Goal: Task Accomplishment & Management: Use online tool/utility

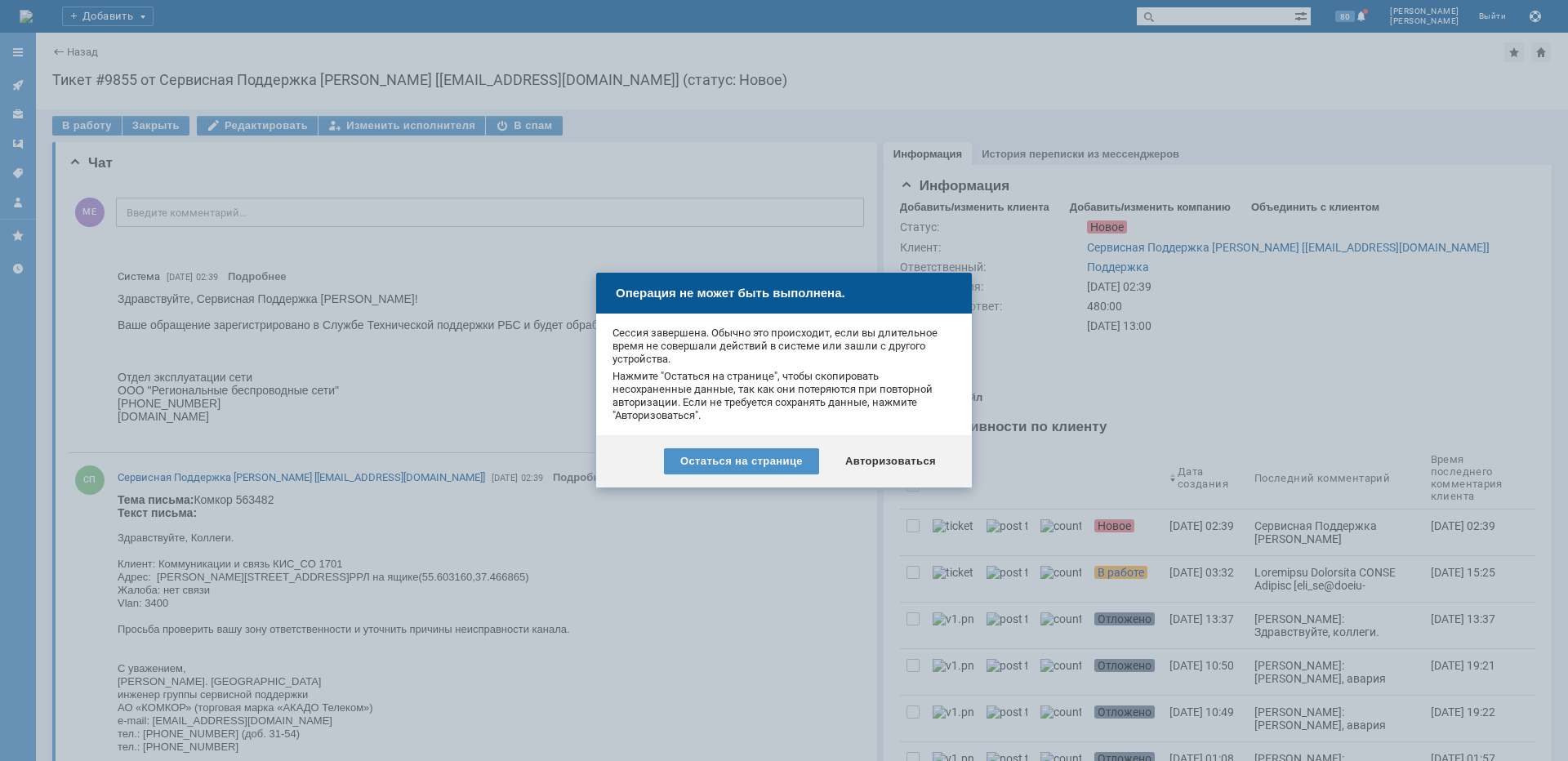
drag, startPoint x: 0, startPoint y: 0, endPoint x: 881, endPoint y: 469, distance: 998.1
click at [881, 468] on div "Авторизоваться" at bounding box center [890, 461] width 123 height 26
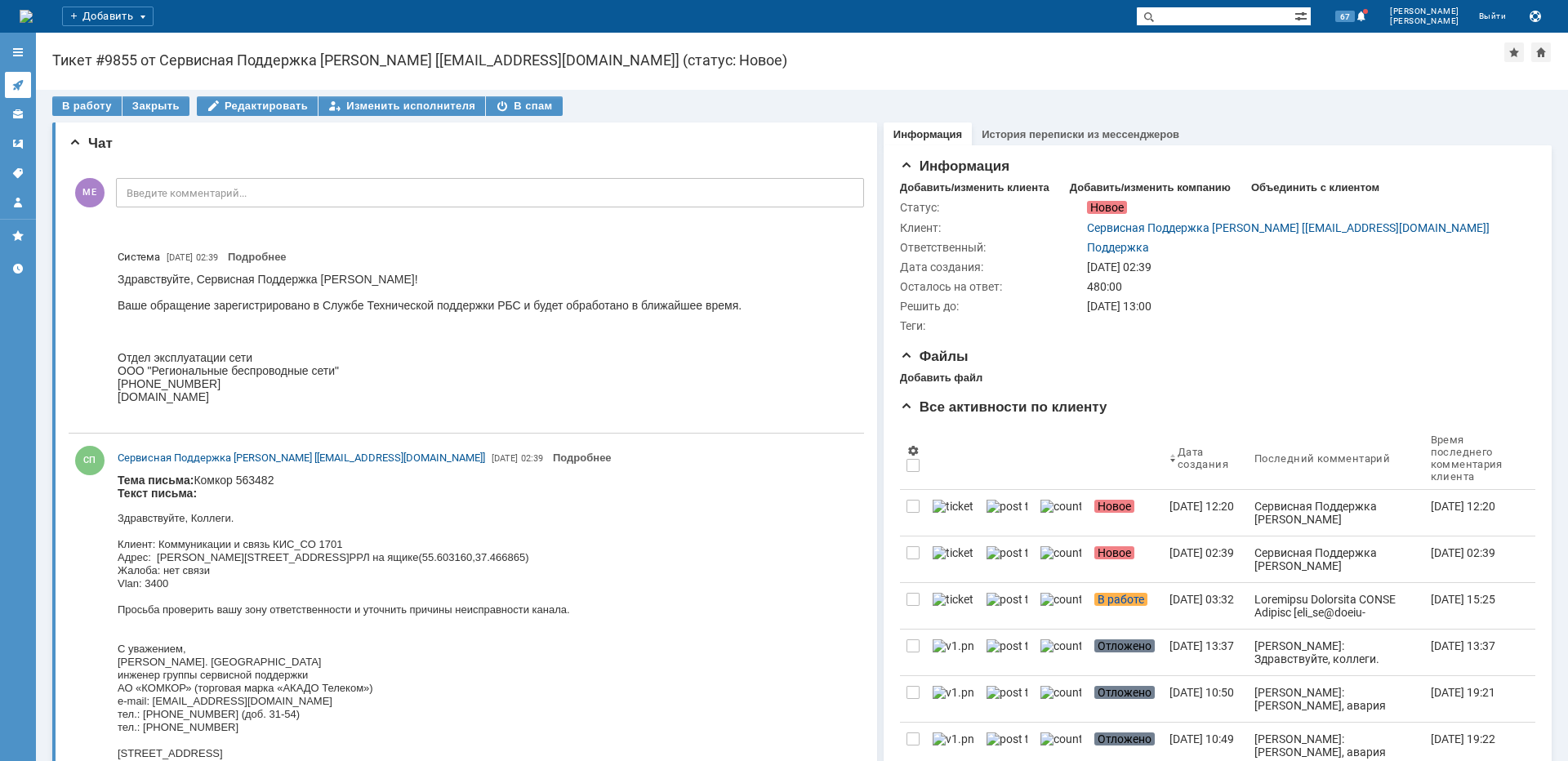
click at [21, 79] on icon at bounding box center [18, 85] width 13 height 13
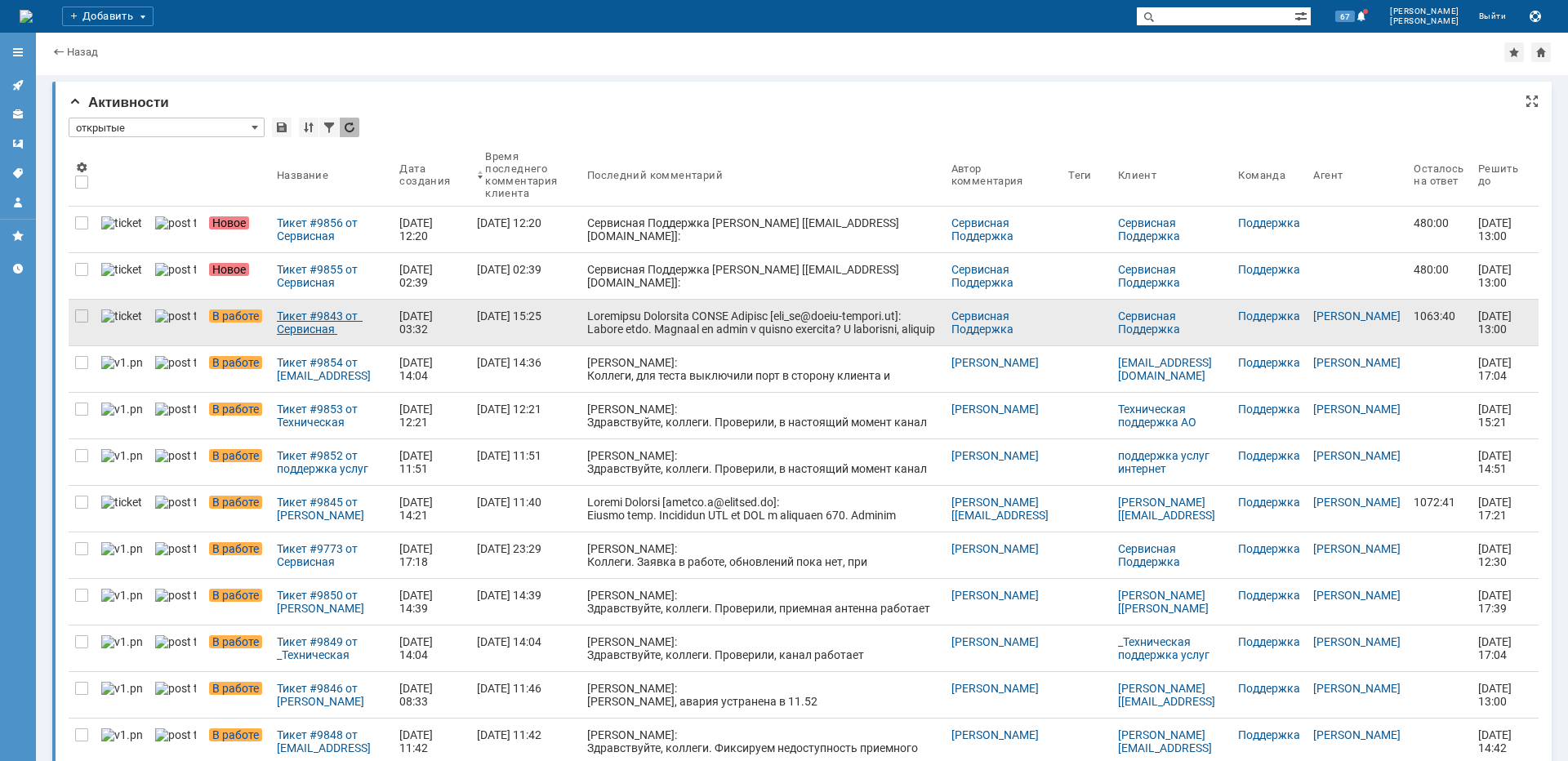
click at [369, 336] on link "Тикет #9843 от Сервисная Поддержка АКАДО Телеком [gms_ue@akado-telecom.ru] (ста…" at bounding box center [331, 323] width 122 height 46
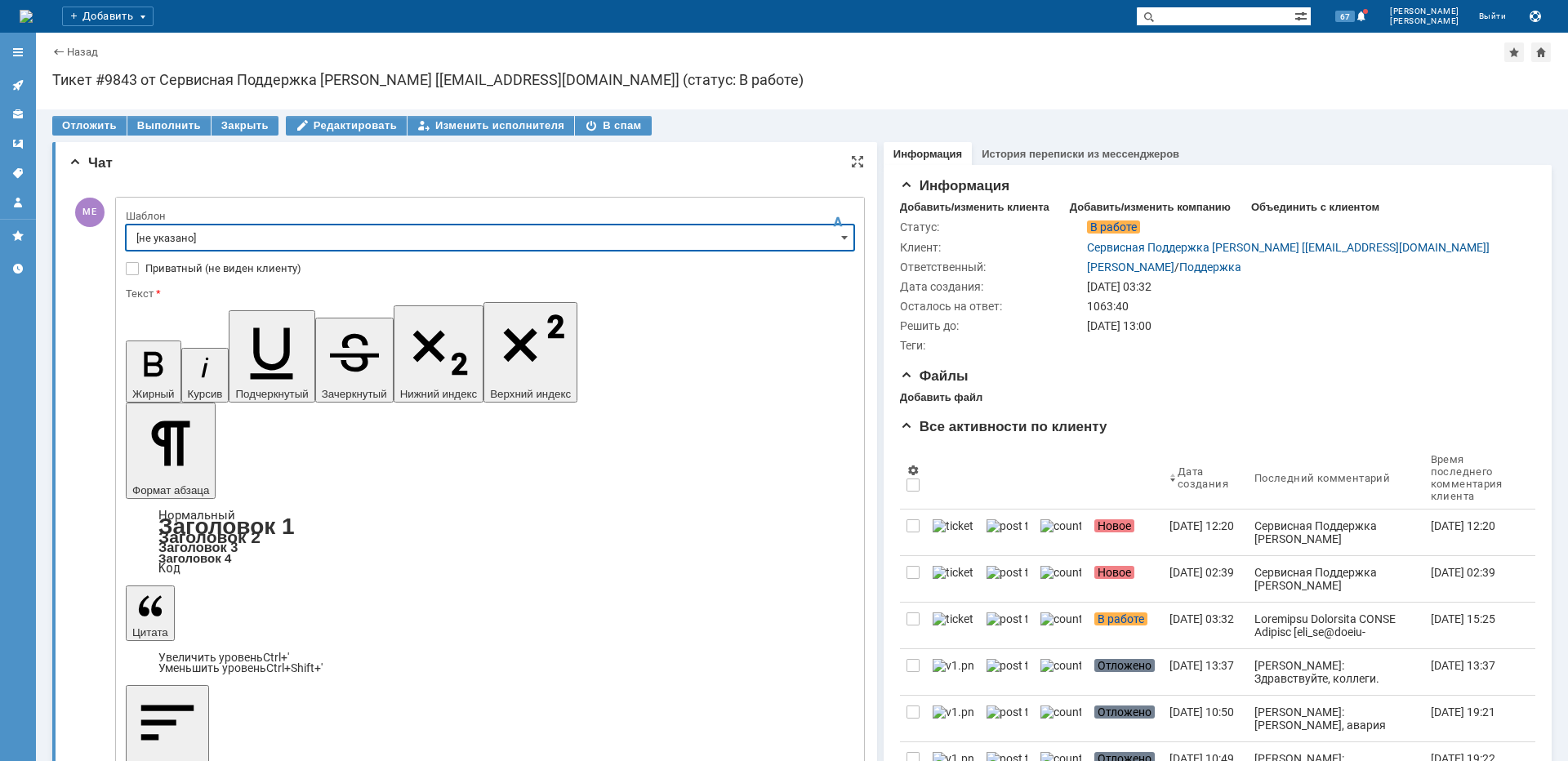
click at [210, 236] on input "[не указано]" at bounding box center [490, 237] width 728 height 26
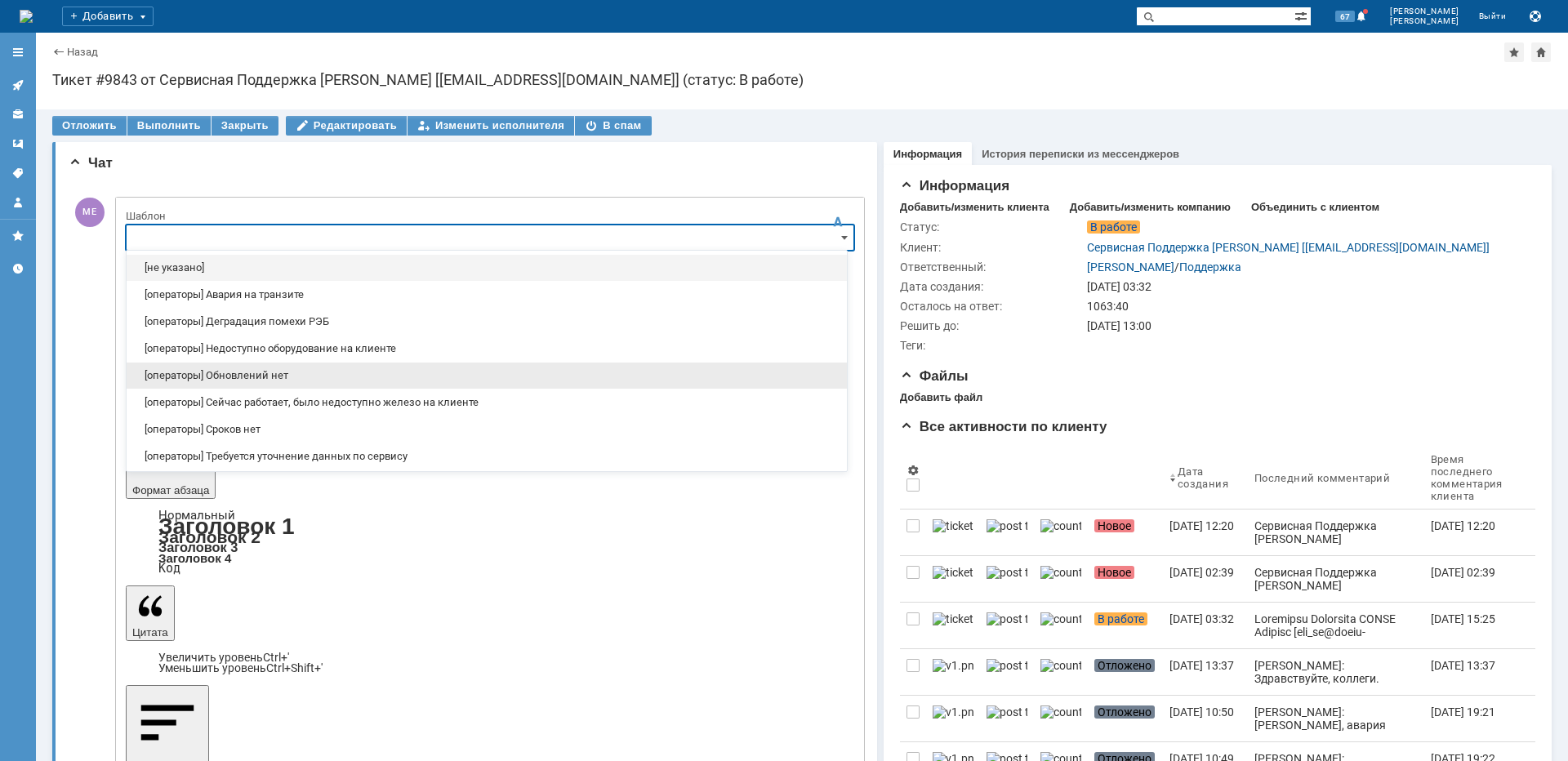
click at [255, 377] on span "[операторы] Обновлений нет" at bounding box center [487, 376] width 701 height 13
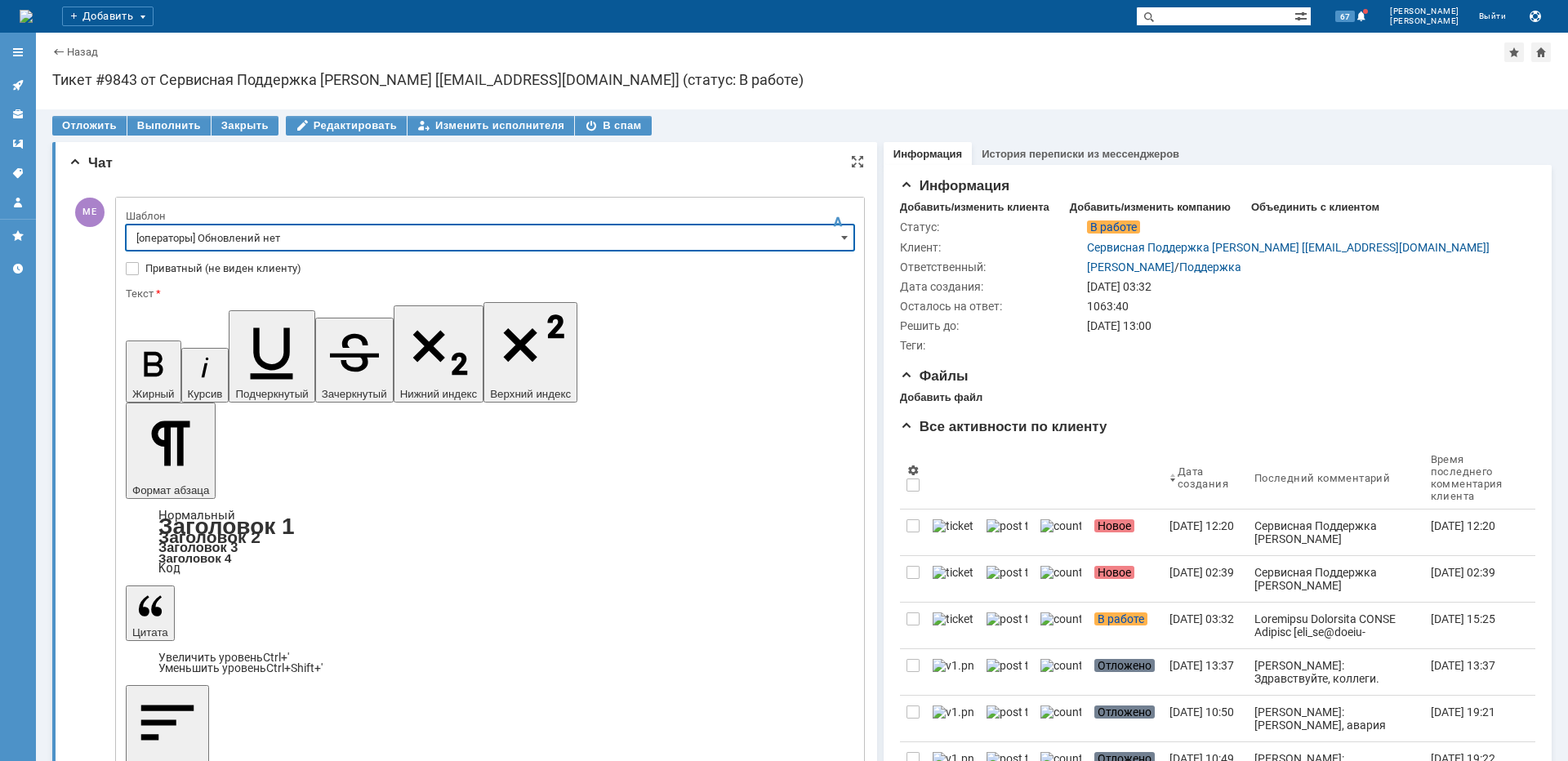
type input "[операторы] Обновлений нет"
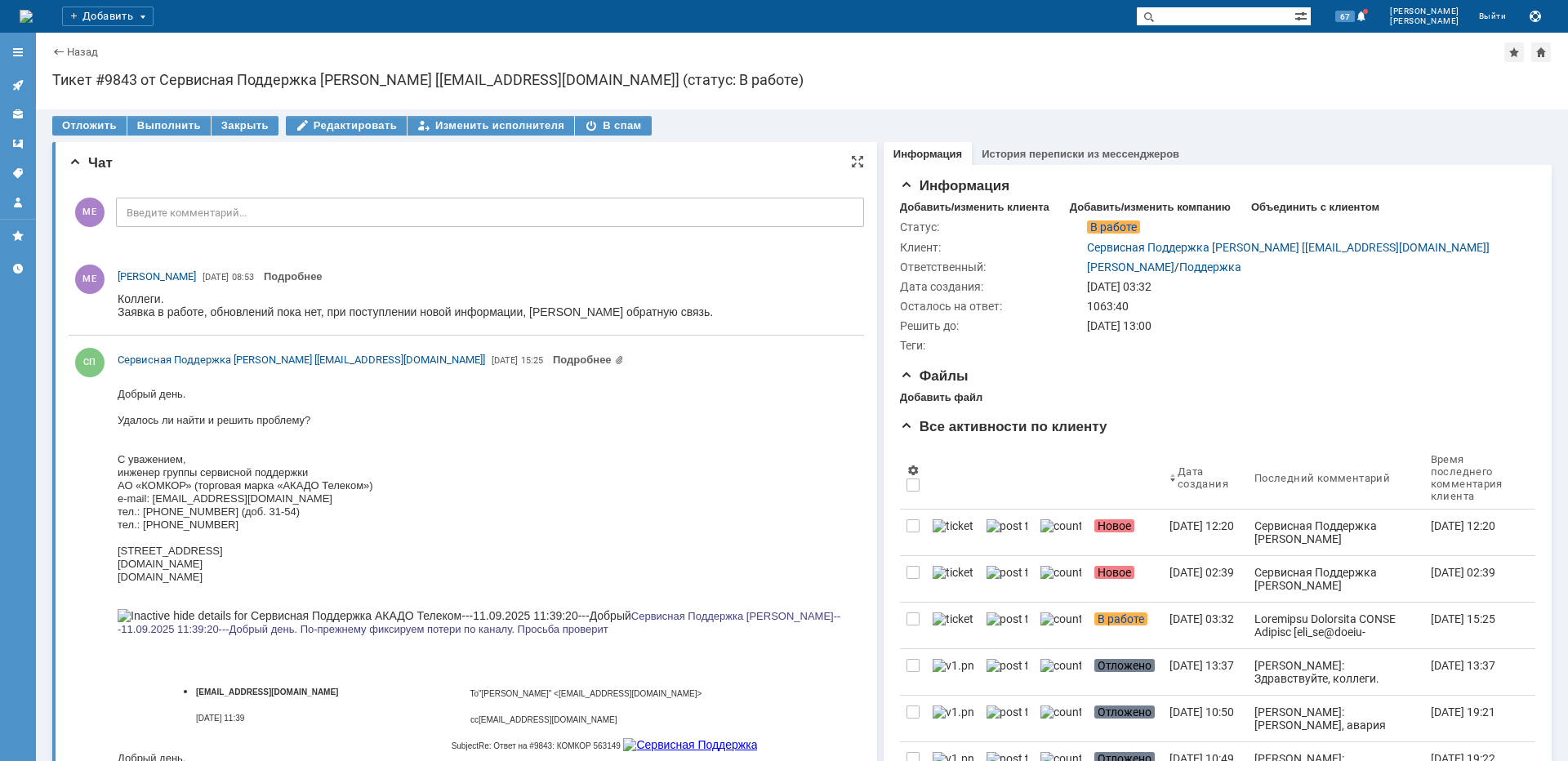
click at [26, 87] on link at bounding box center [17, 84] width 26 height 26
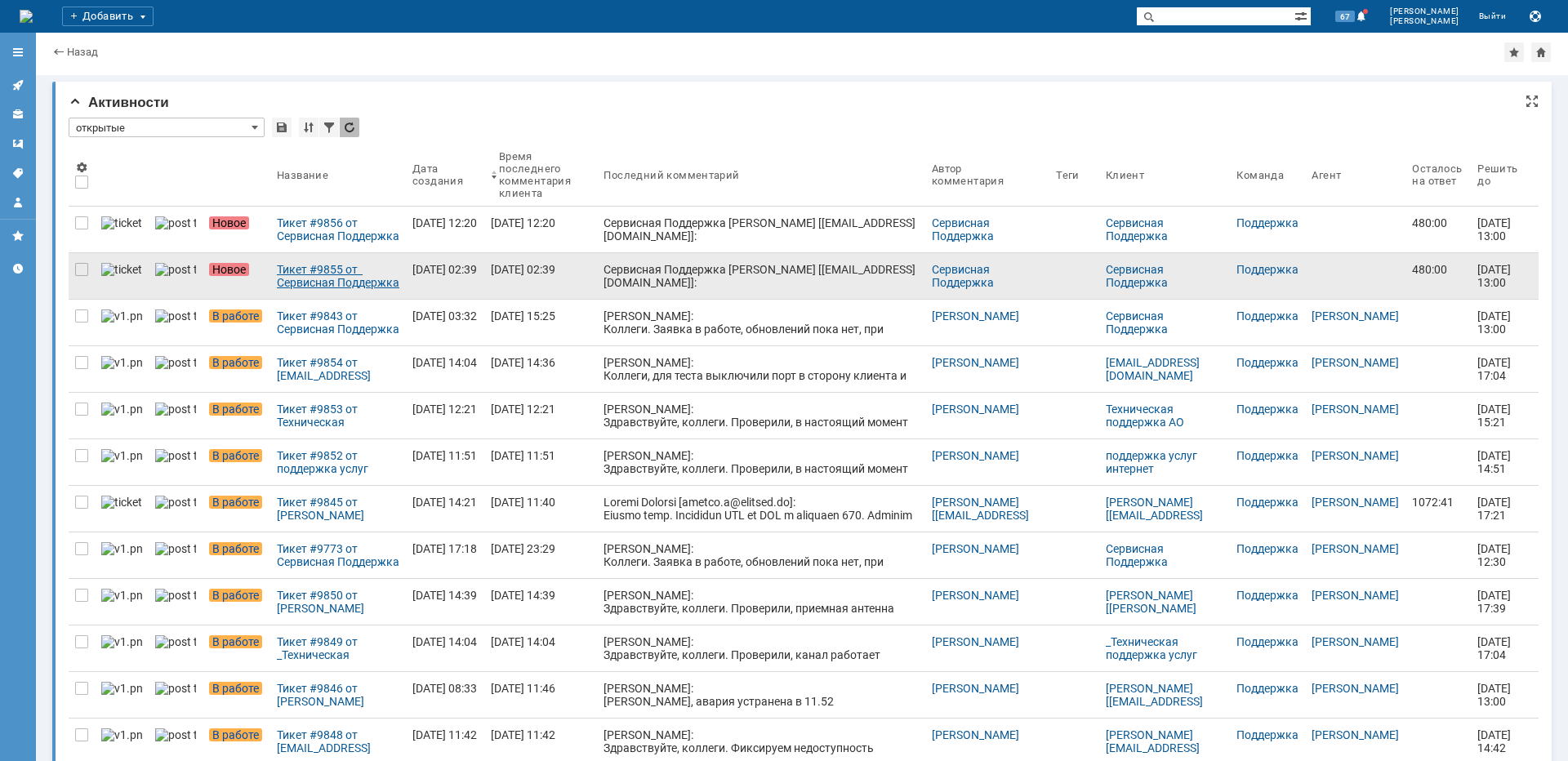
click at [323, 282] on div "Тикет #9855 от Сервисная Поддержка [PERSON_NAME] [[EMAIL_ADDRESS][DOMAIN_NAME]]…" at bounding box center [338, 275] width 122 height 26
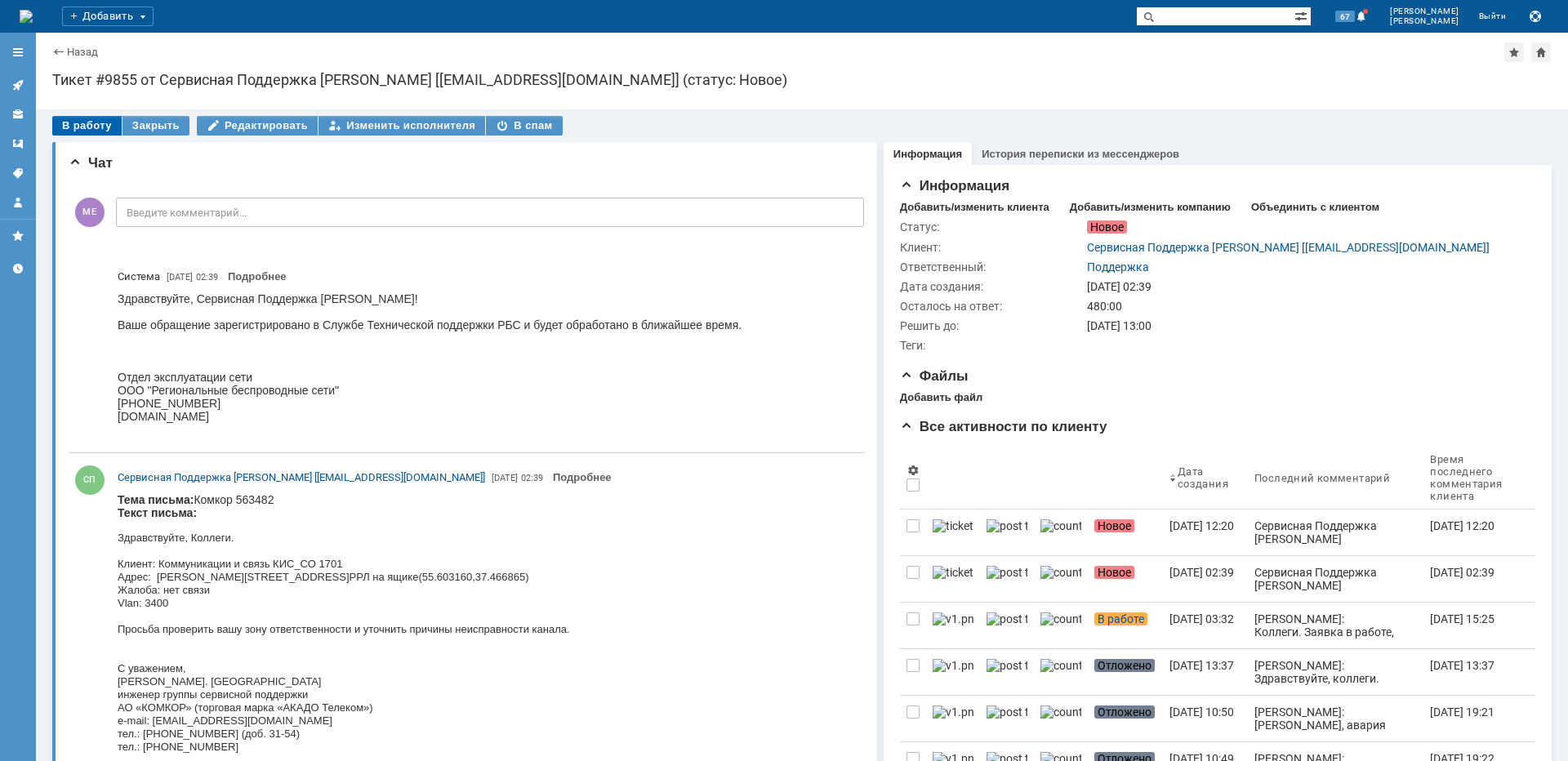
click at [101, 120] on div "В работу" at bounding box center [87, 126] width 70 height 20
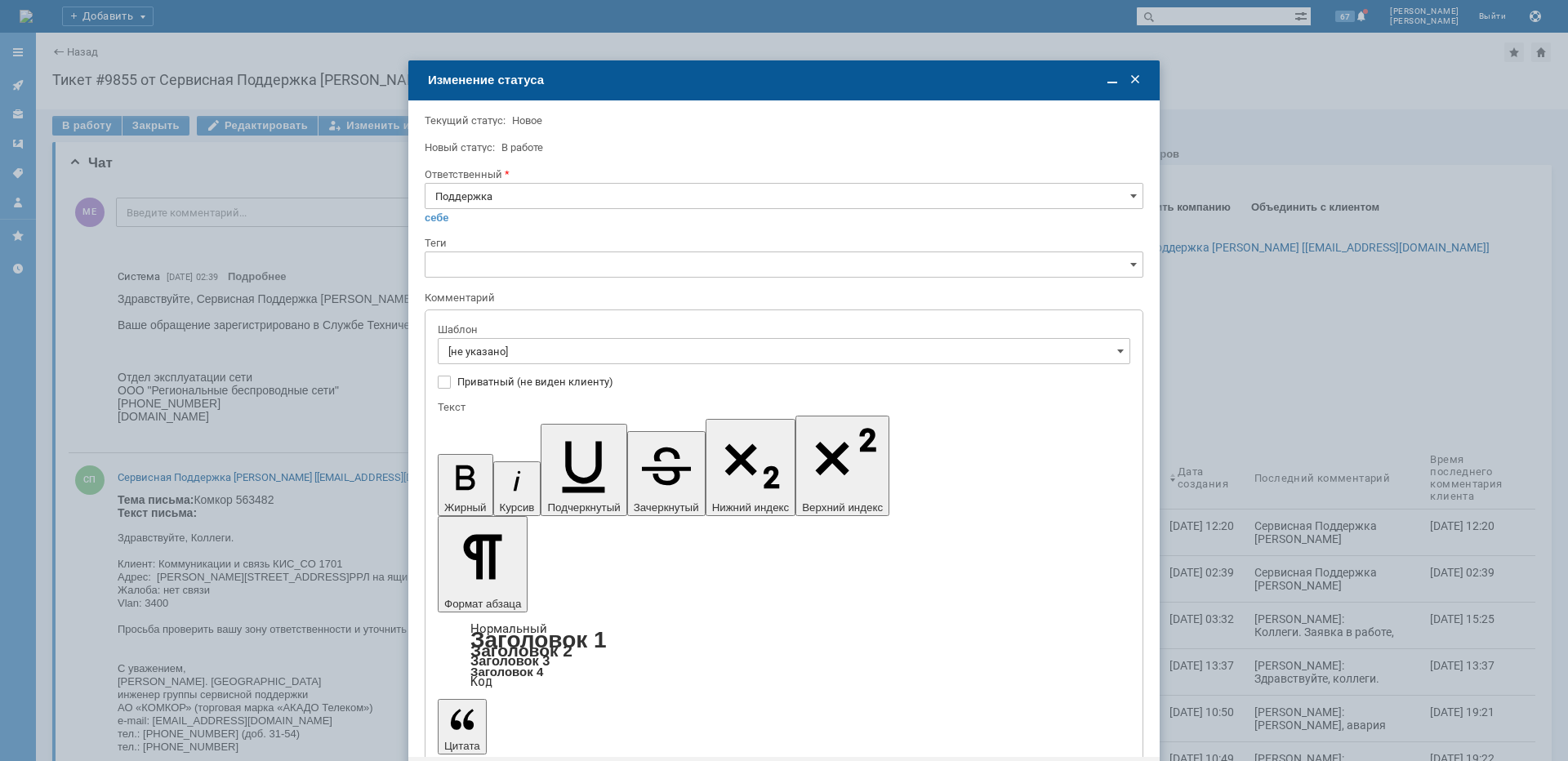
click at [507, 201] on input "Поддержка" at bounding box center [784, 196] width 719 height 26
click at [504, 363] on span "Майко Евгений" at bounding box center [784, 361] width 697 height 13
type input "Майко Евгений"
click at [501, 356] on input "[не указано]" at bounding box center [784, 351] width 693 height 26
type input "Майко Евгений"
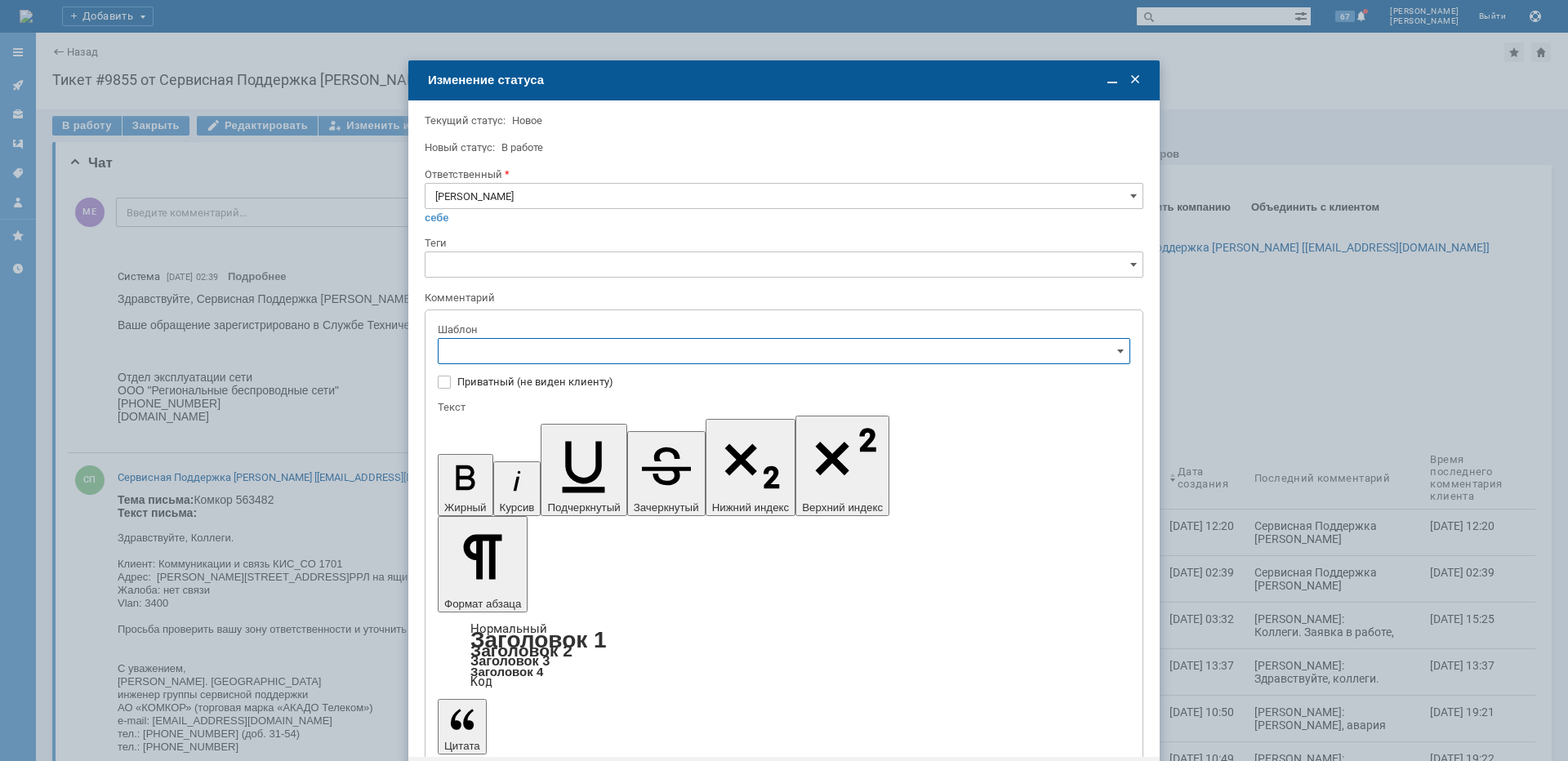
scroll to position [163, 0]
click at [564, 484] on span "[операторы] штатно маки" at bounding box center [784, 487] width 671 height 13
type input "[операторы] штатно маки"
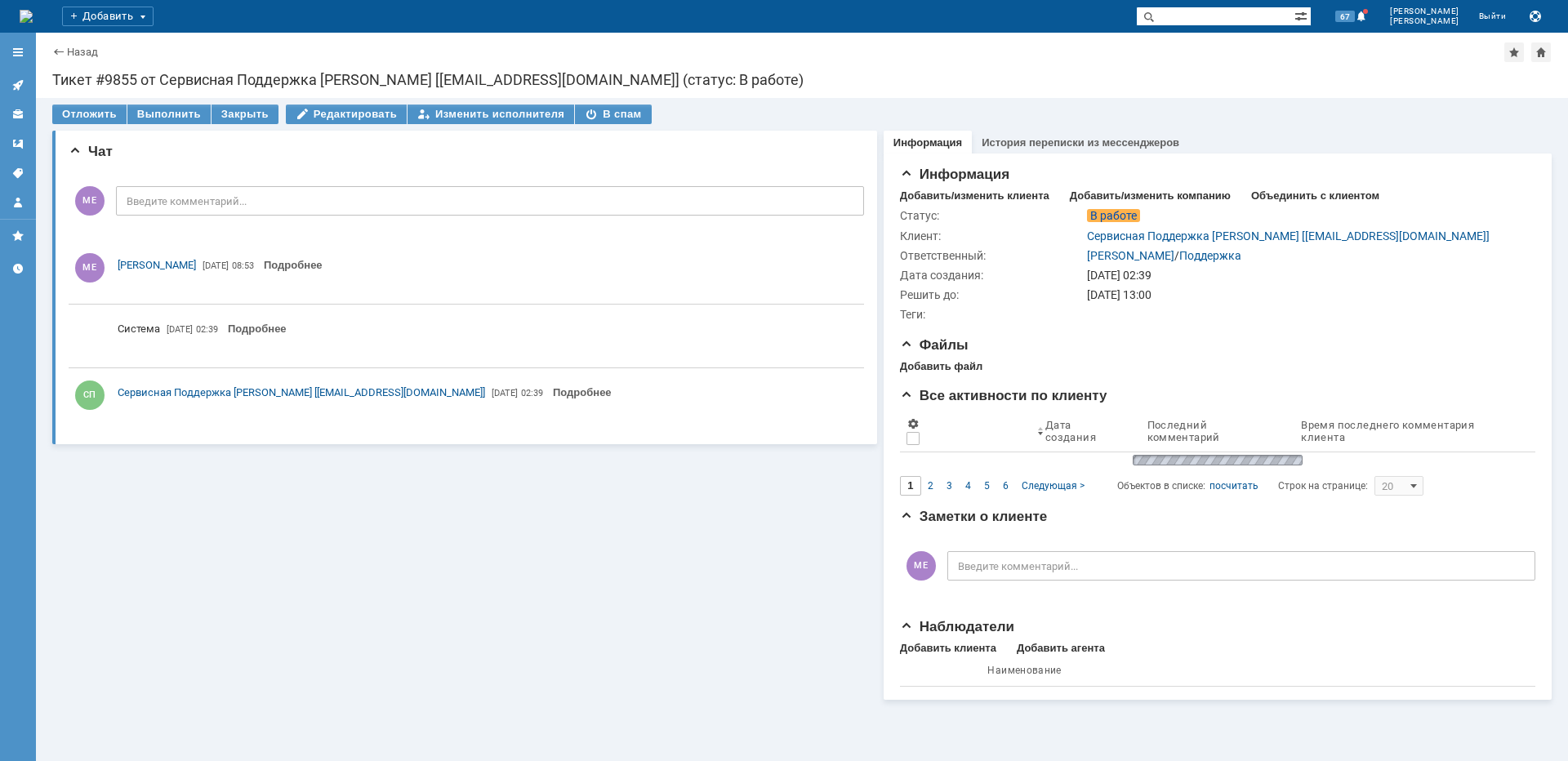
scroll to position [0, 0]
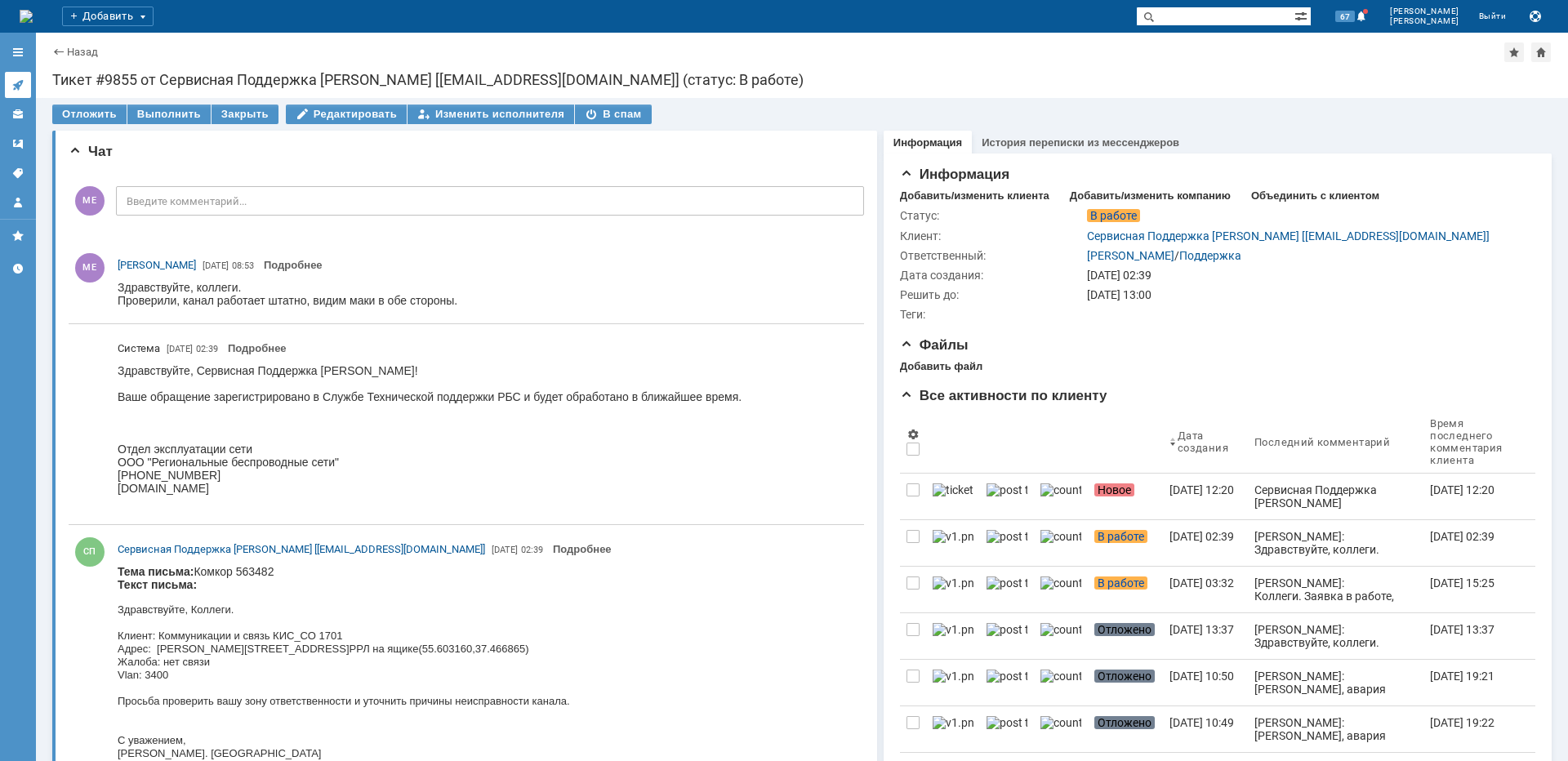
click at [13, 87] on icon at bounding box center [18, 85] width 13 height 13
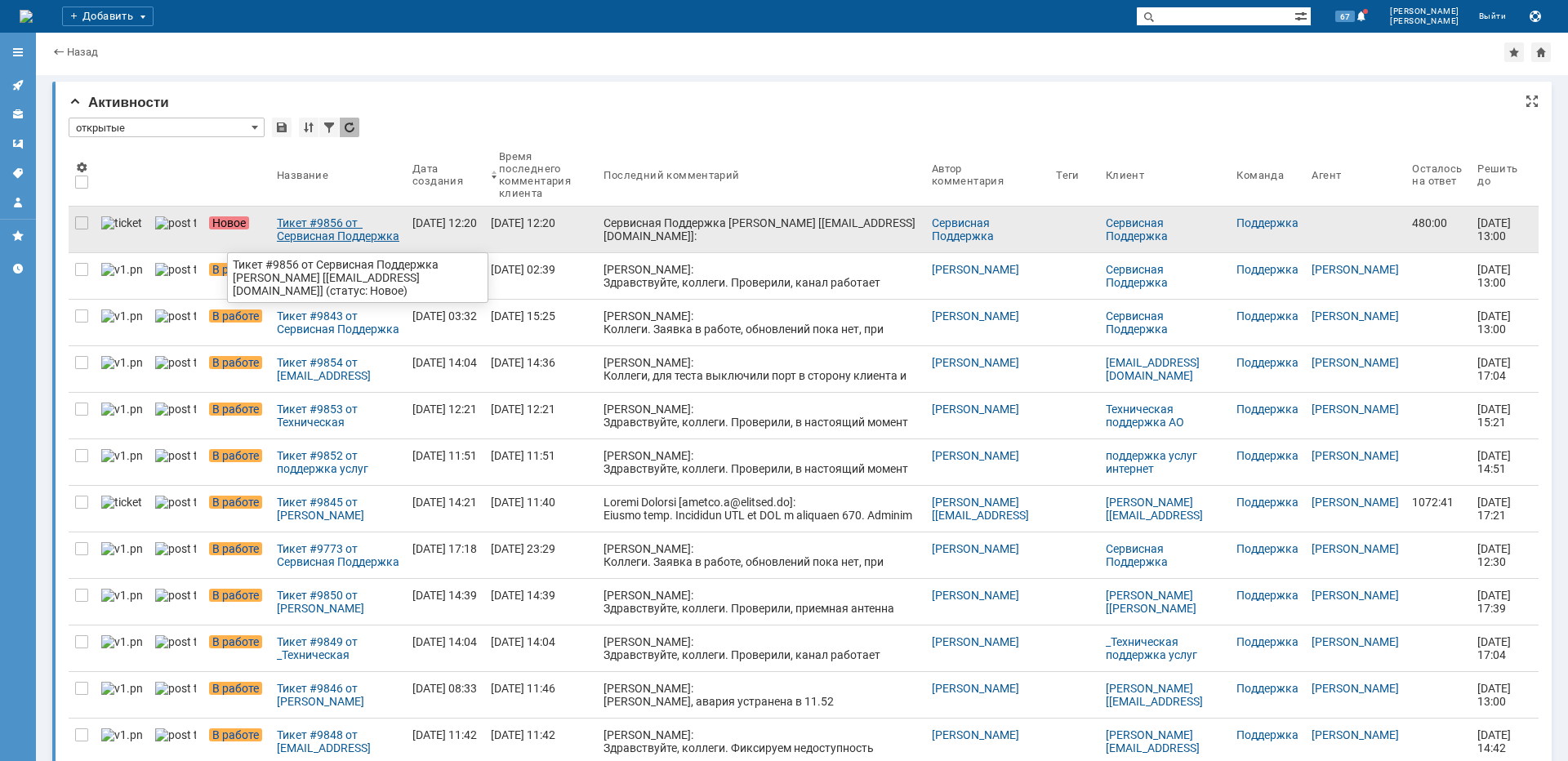
click at [332, 233] on div "Тикет #9856 от Сервисная Поддержка АКАДО Телеком [gms_ue@akado-telecom.ru] (ста…" at bounding box center [338, 229] width 122 height 26
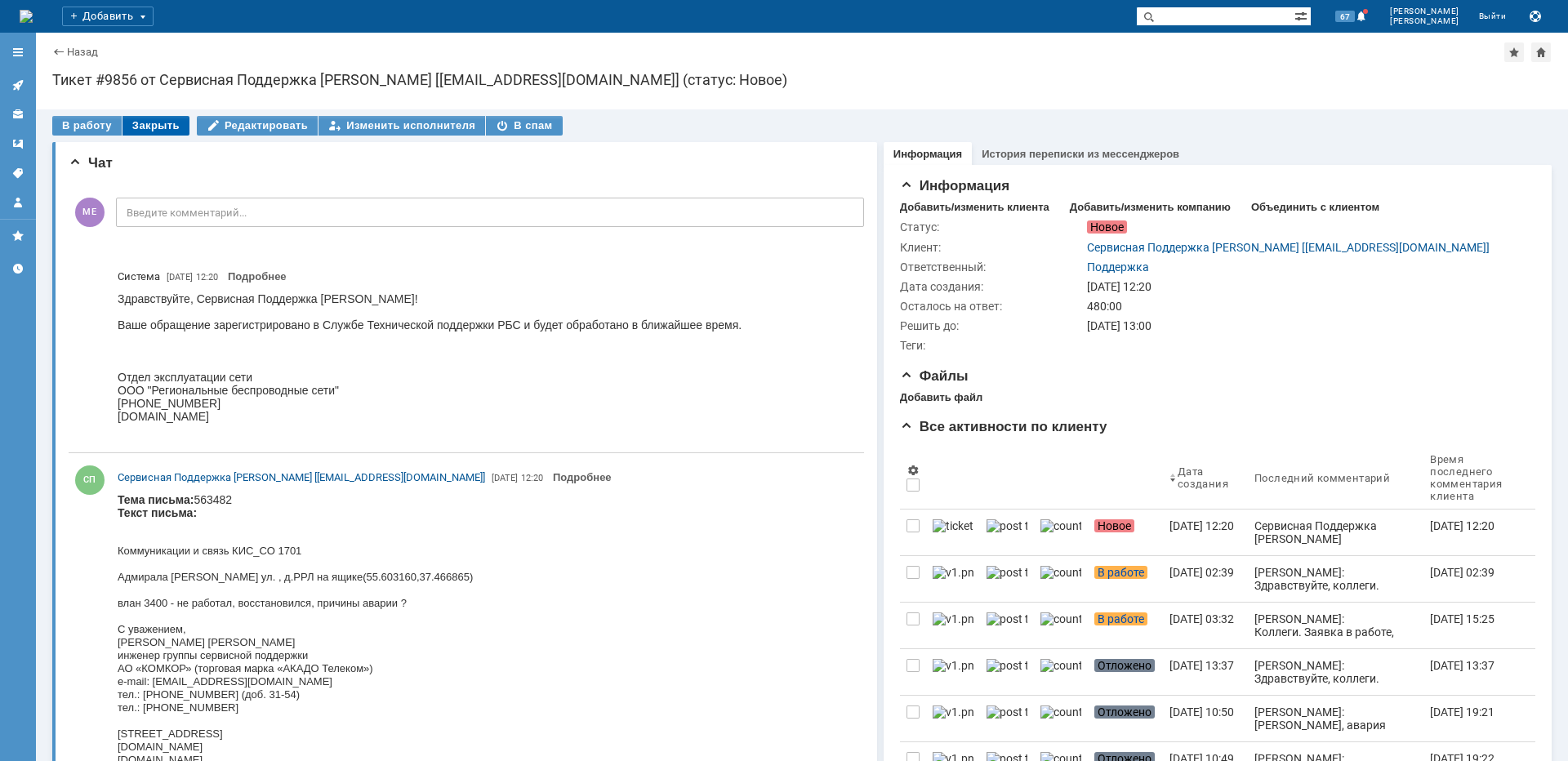
click at [150, 127] on div "Закрыть" at bounding box center [156, 126] width 67 height 20
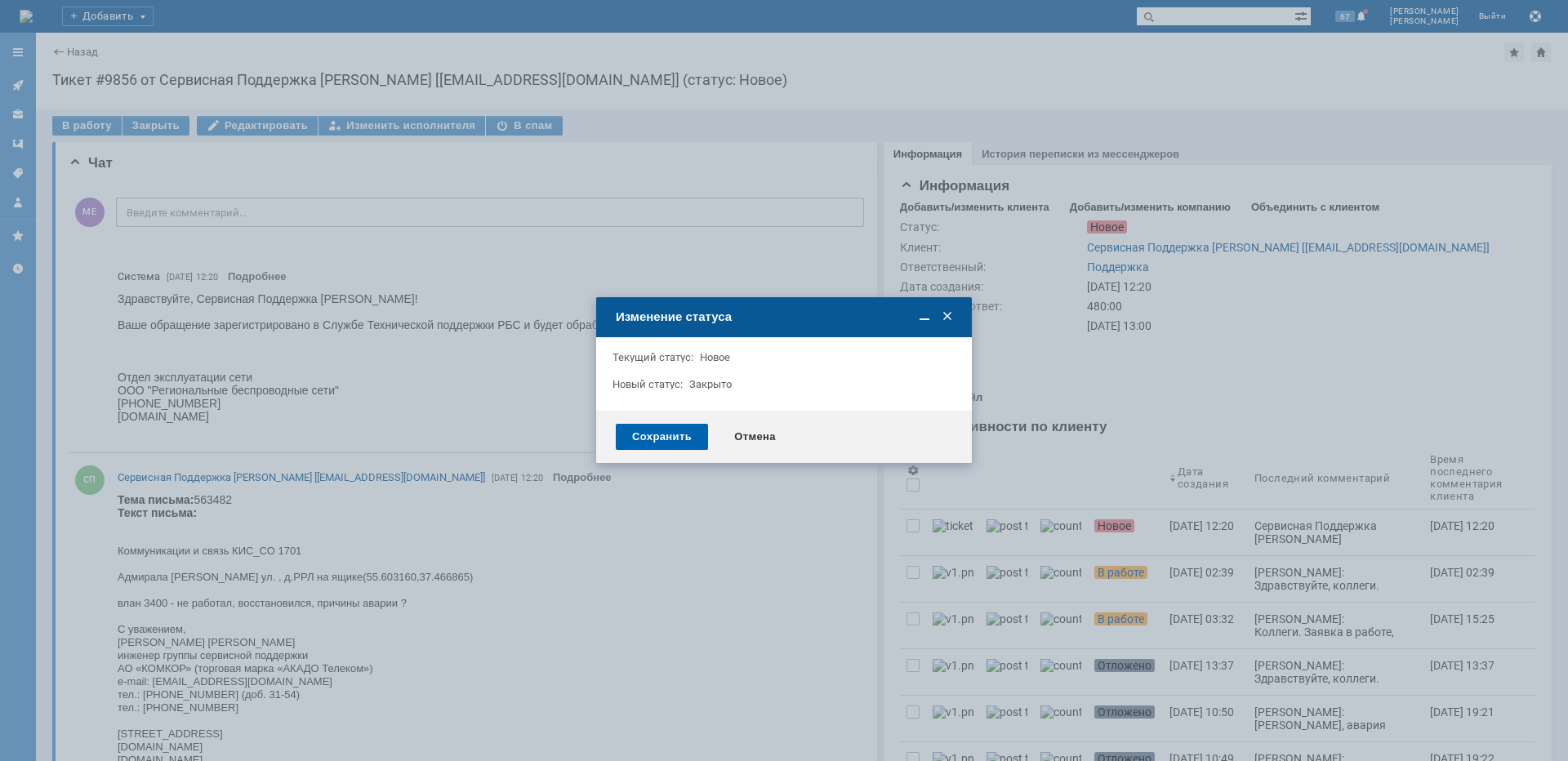
click at [622, 429] on div "Сохранить" at bounding box center [662, 437] width 92 height 26
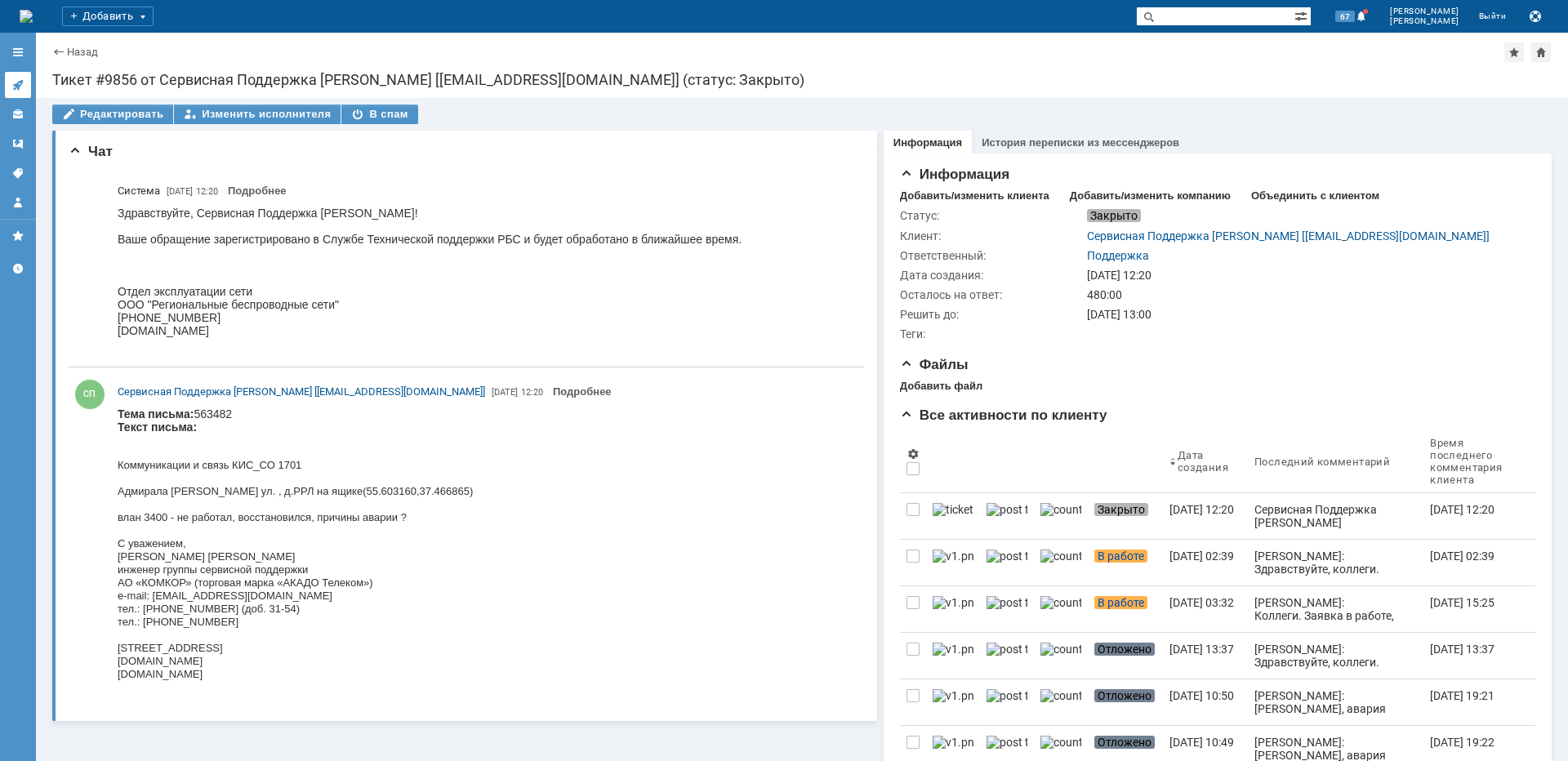
click at [6, 78] on link at bounding box center [17, 84] width 26 height 26
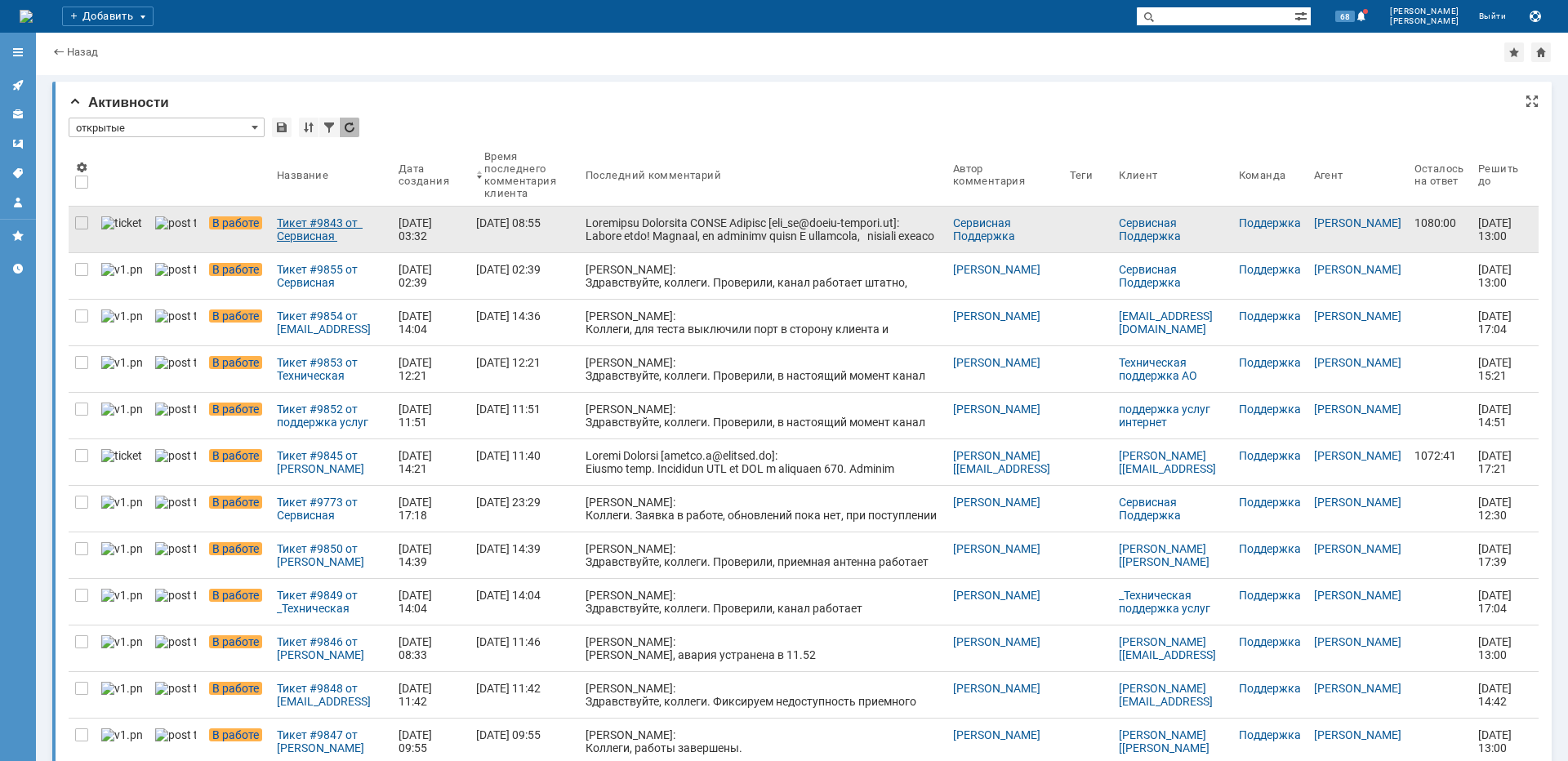
click at [342, 212] on link "Тикет #9843 от Сервисная Поддержка АКАДО Телеком [gms_ue@akado-telecom.ru] (ста…" at bounding box center [331, 229] width 121 height 46
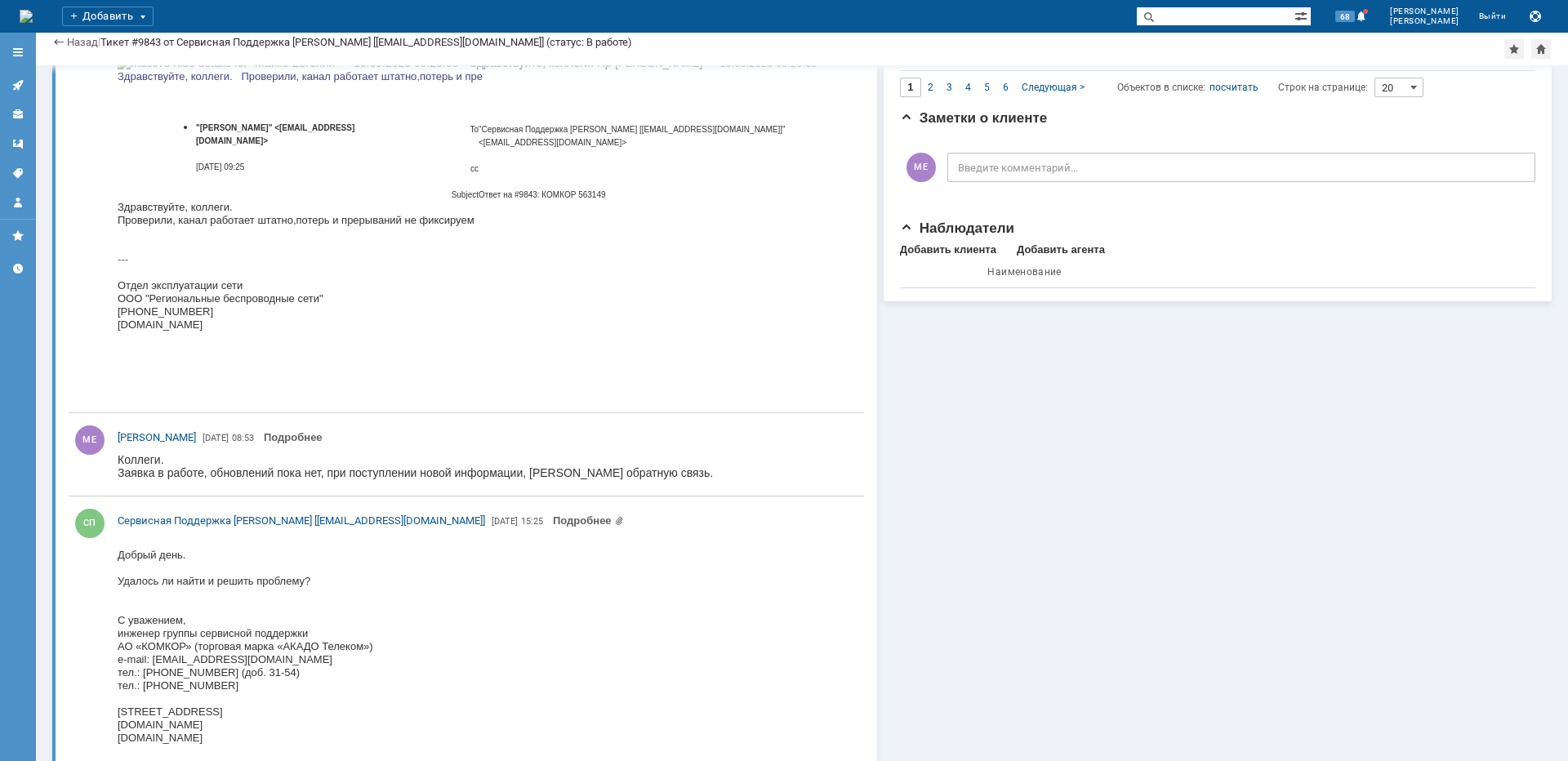
scroll to position [1470, 0]
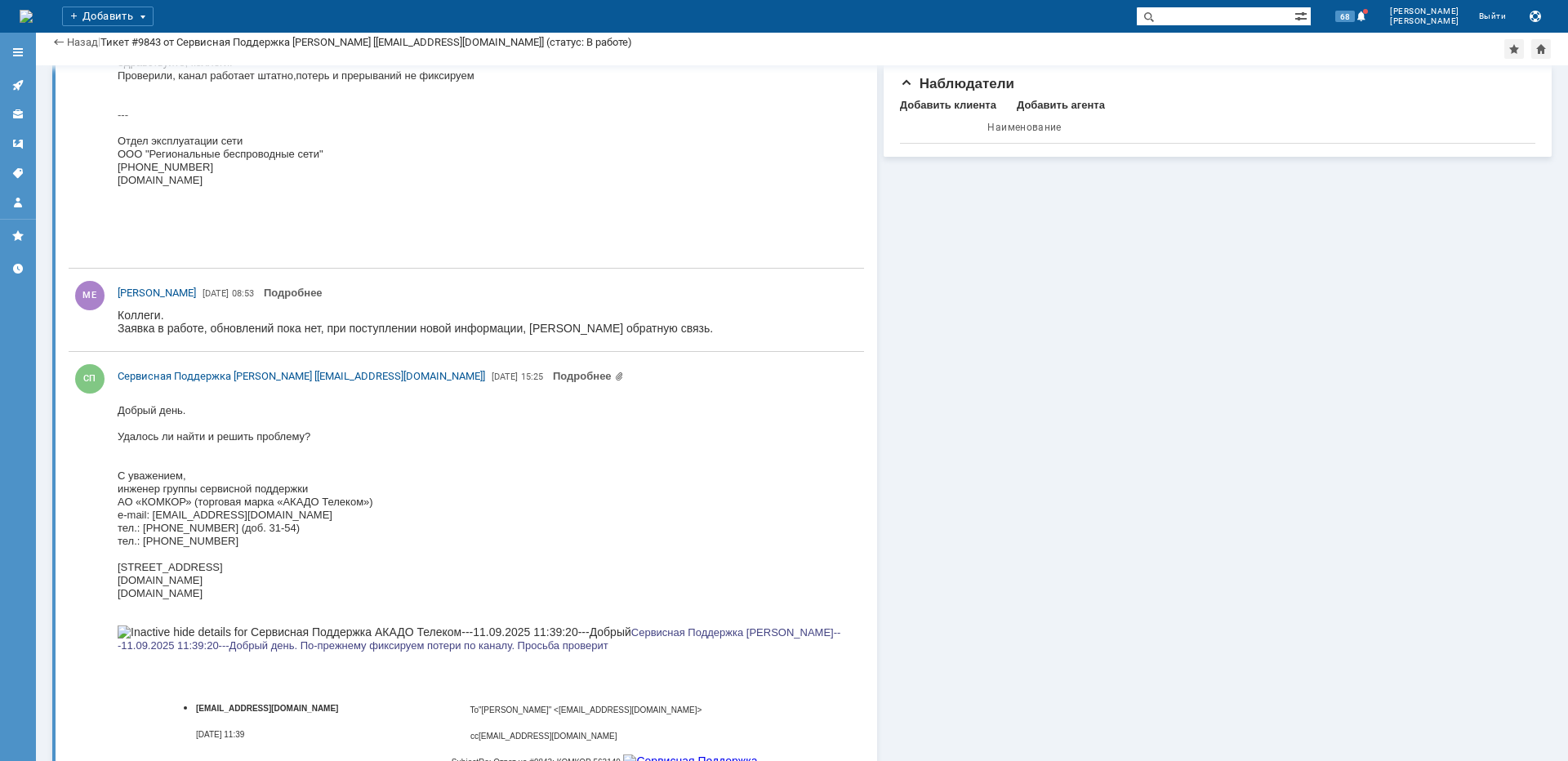
click at [21, 87] on icon at bounding box center [18, 85] width 13 height 13
